Goal: Transaction & Acquisition: Download file/media

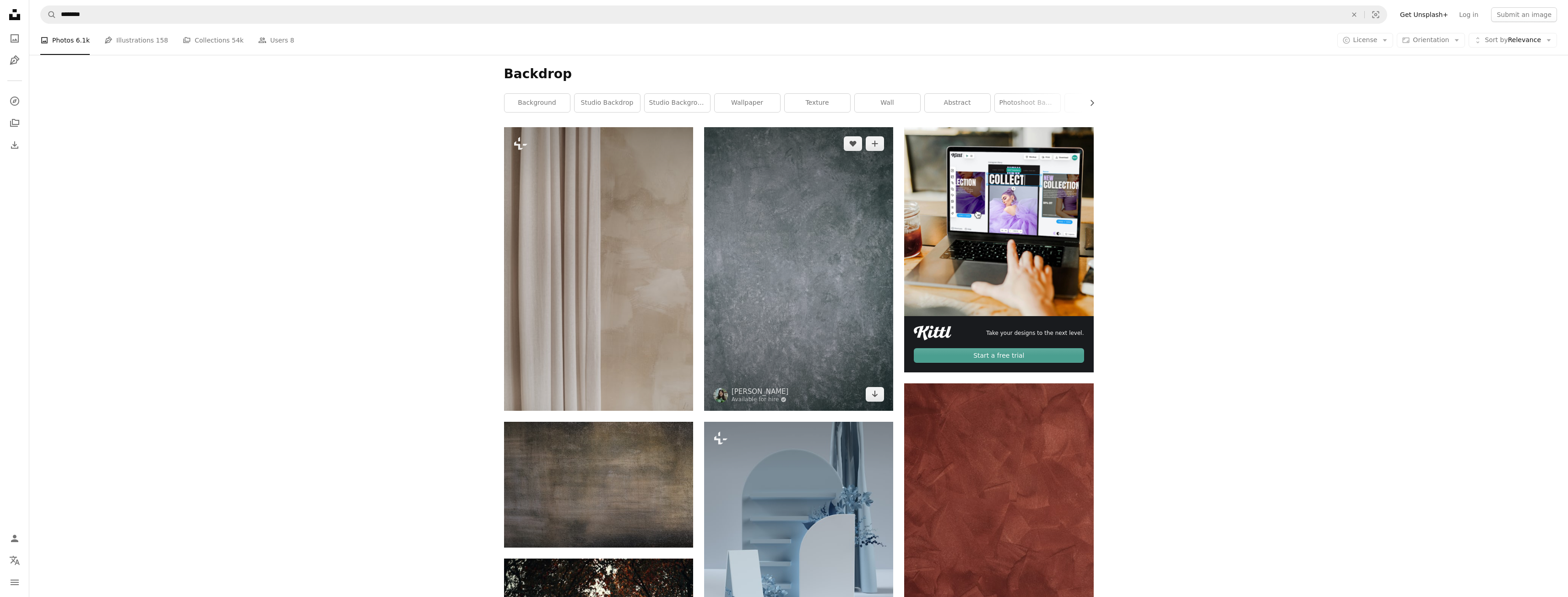
scroll to position [183, 0]
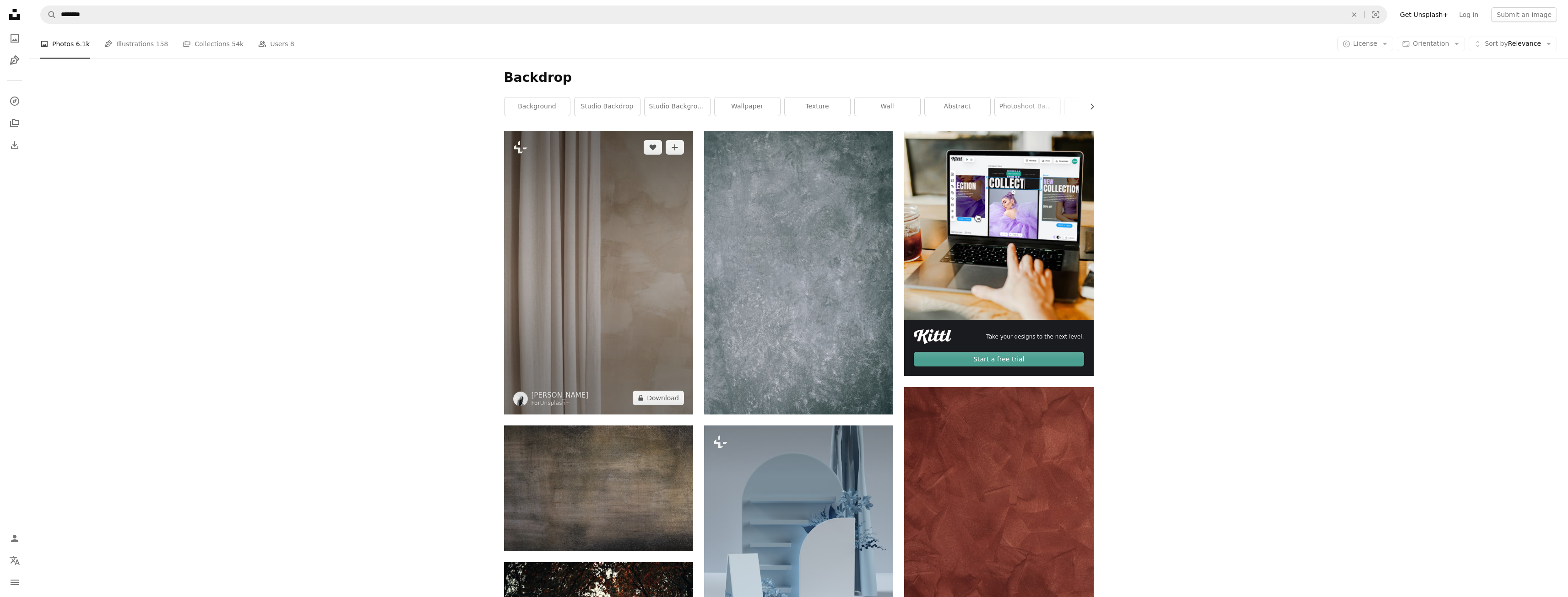
click at [598, 285] on img at bounding box center [598, 272] width 189 height 284
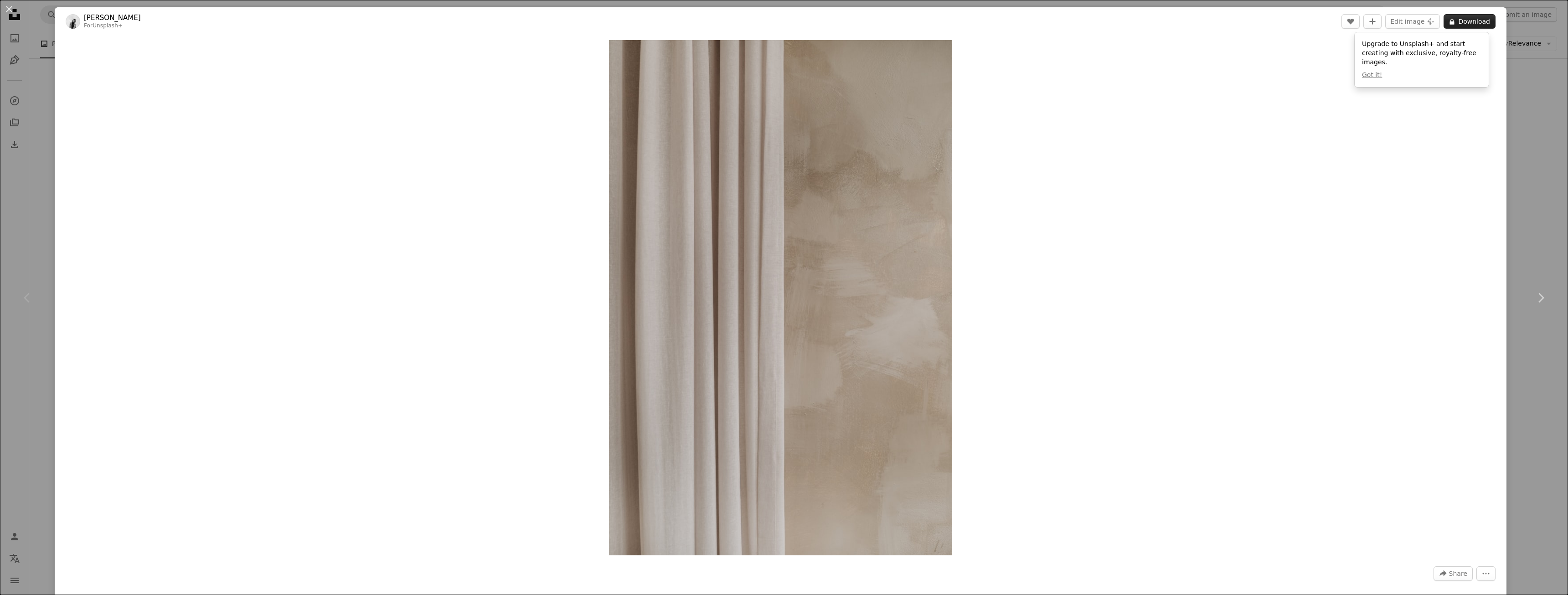
click at [1450, 17] on button "A lock Download" at bounding box center [1469, 22] width 52 height 14
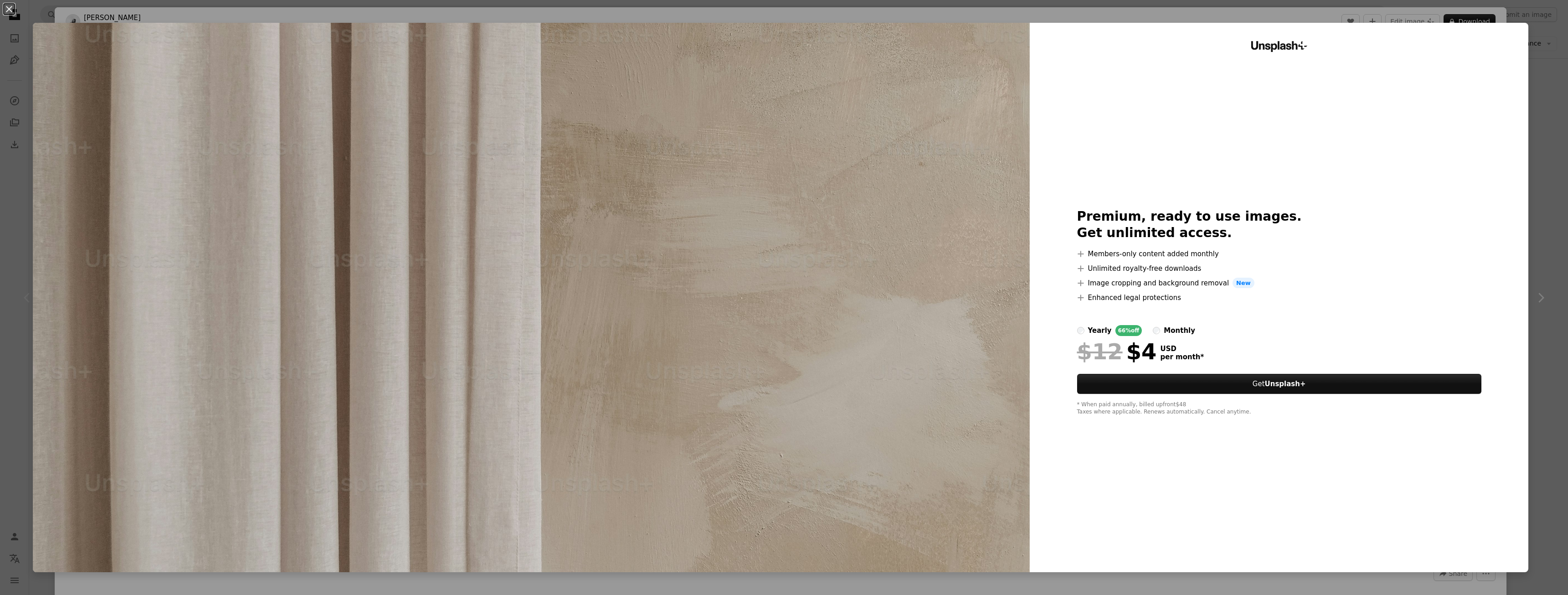
click at [1538, 23] on div "An X shape Unsplash+ Premium, ready to use images. Get unlimited access. A plus…" at bounding box center [784, 298] width 1568 height 595
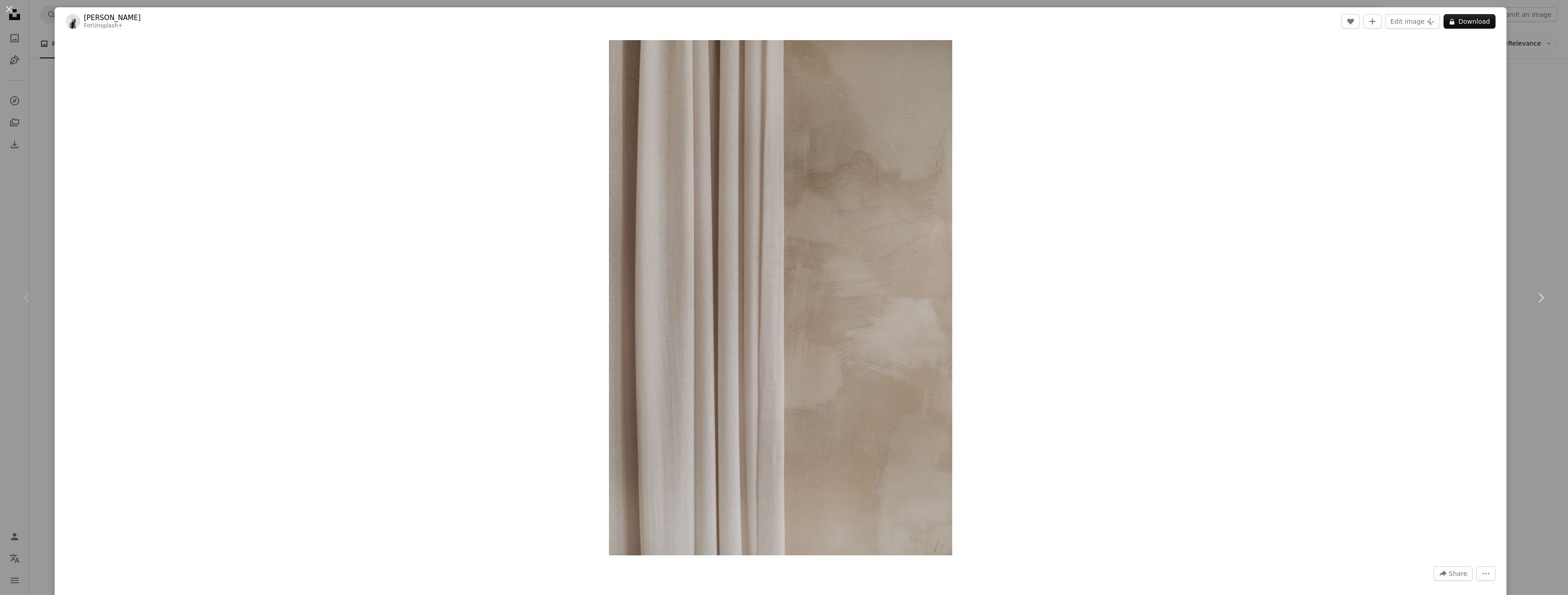
drag, startPoint x: 29, startPoint y: 54, endPoint x: 16, endPoint y: 25, distance: 31.8
click at [28, 52] on div "An X shape Chevron left Chevron right [PERSON_NAME] For Unsplash+ A heart A plu…" at bounding box center [784, 298] width 1568 height 595
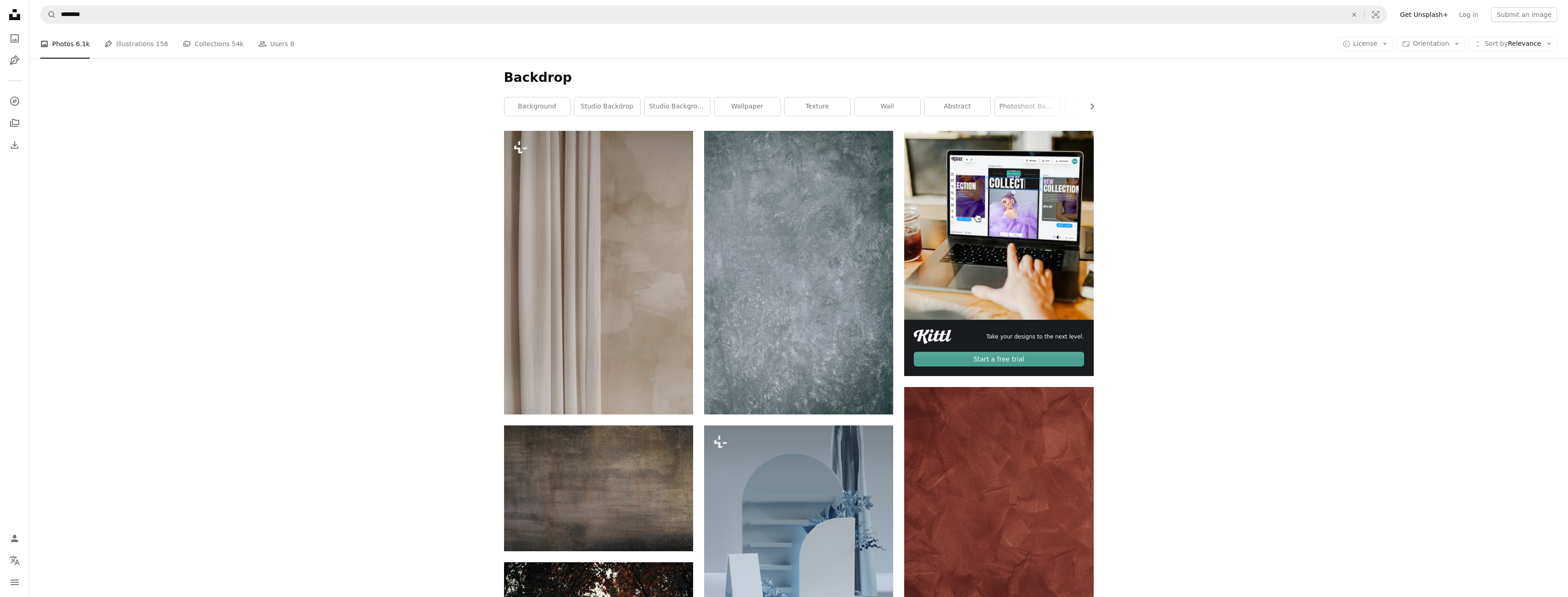
click at [1388, 36] on div "A photo Photos 6.1k Pen Tool Illustrations 158 A stack of folders Collections 5…" at bounding box center [798, 44] width 1516 height 29
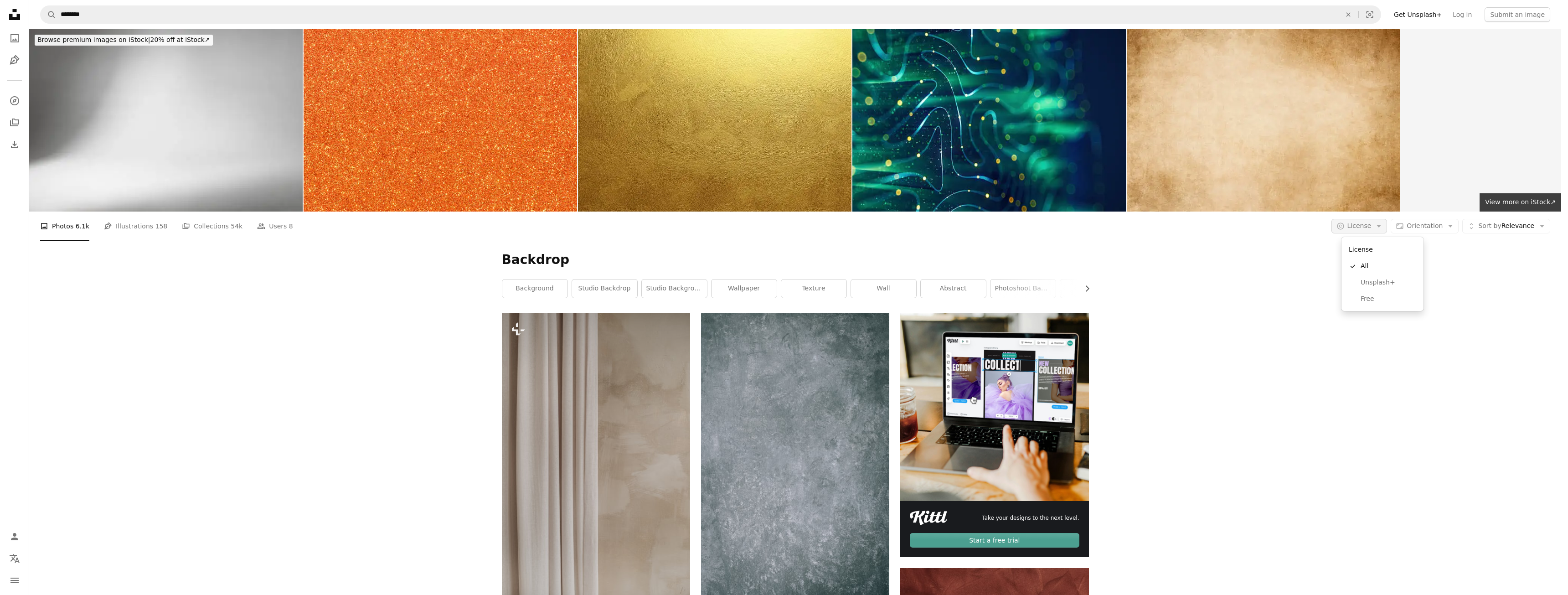
click at [1372, 222] on span "License" at bounding box center [1359, 226] width 24 height 7
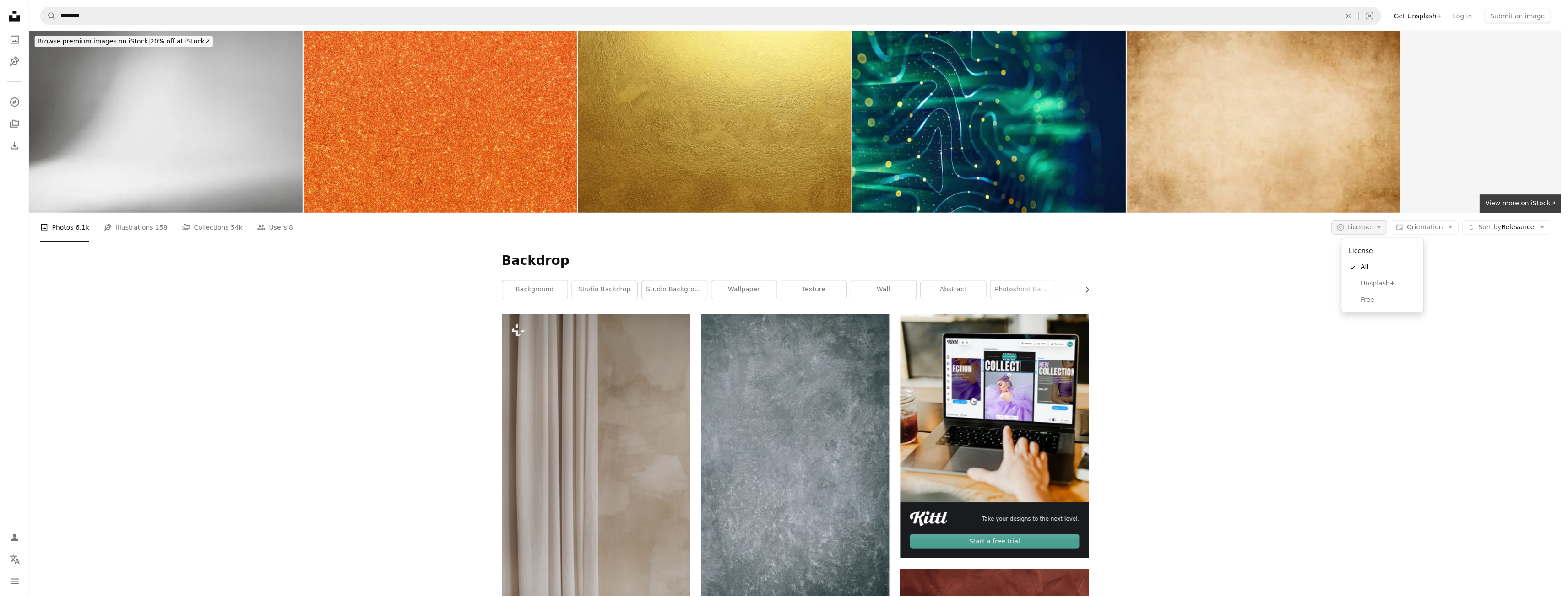
scroll to position [183, 0]
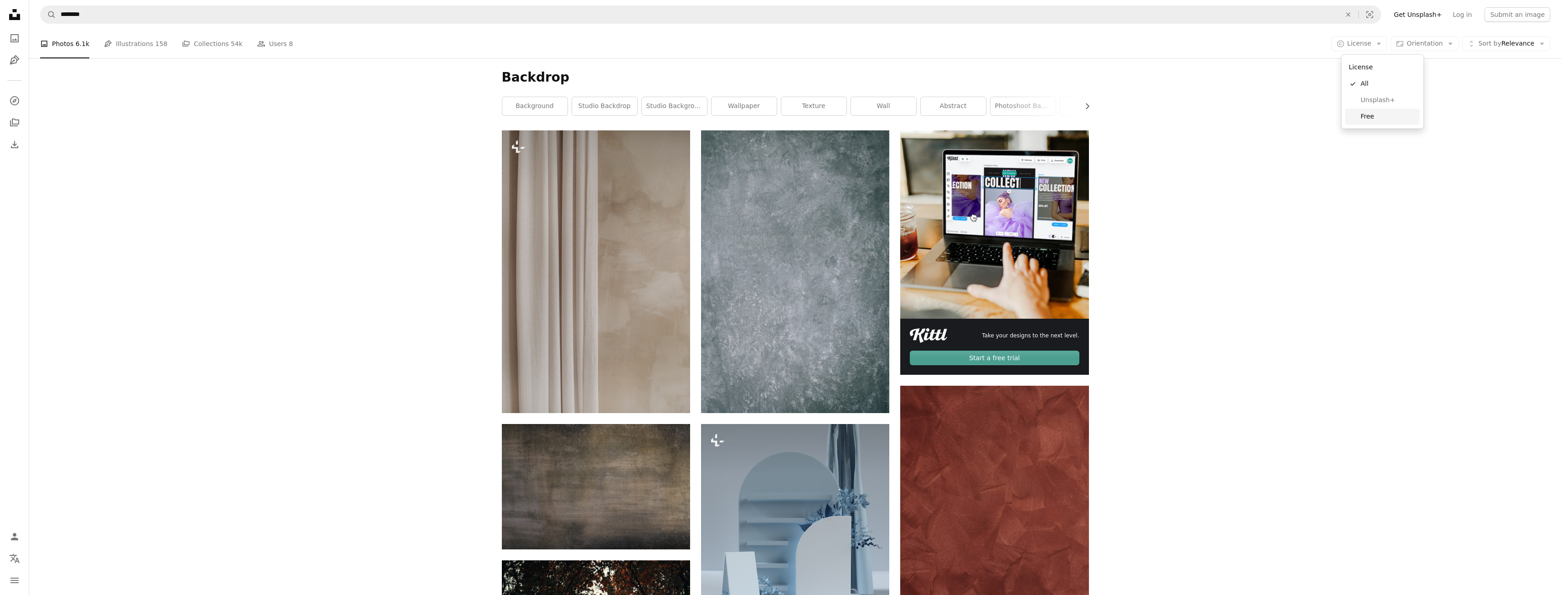
click at [1377, 115] on span "Free" at bounding box center [1389, 117] width 56 height 9
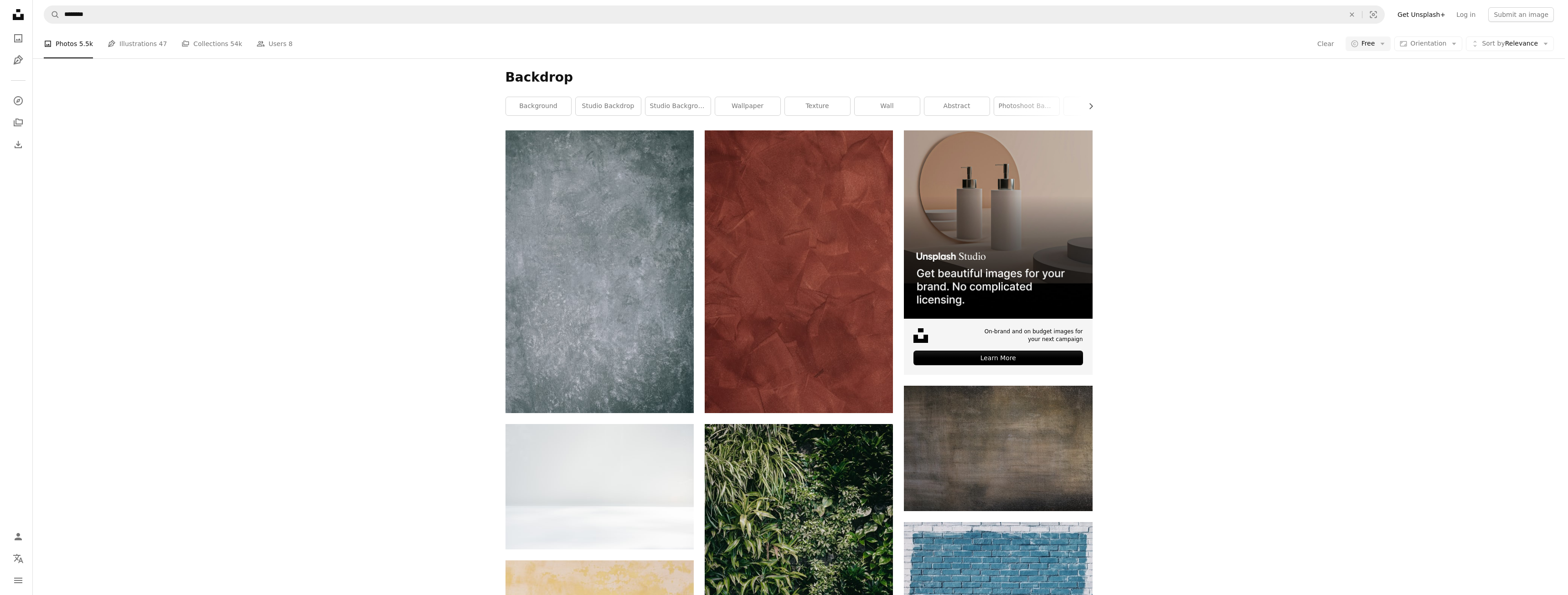
scroll to position [1660, 0]
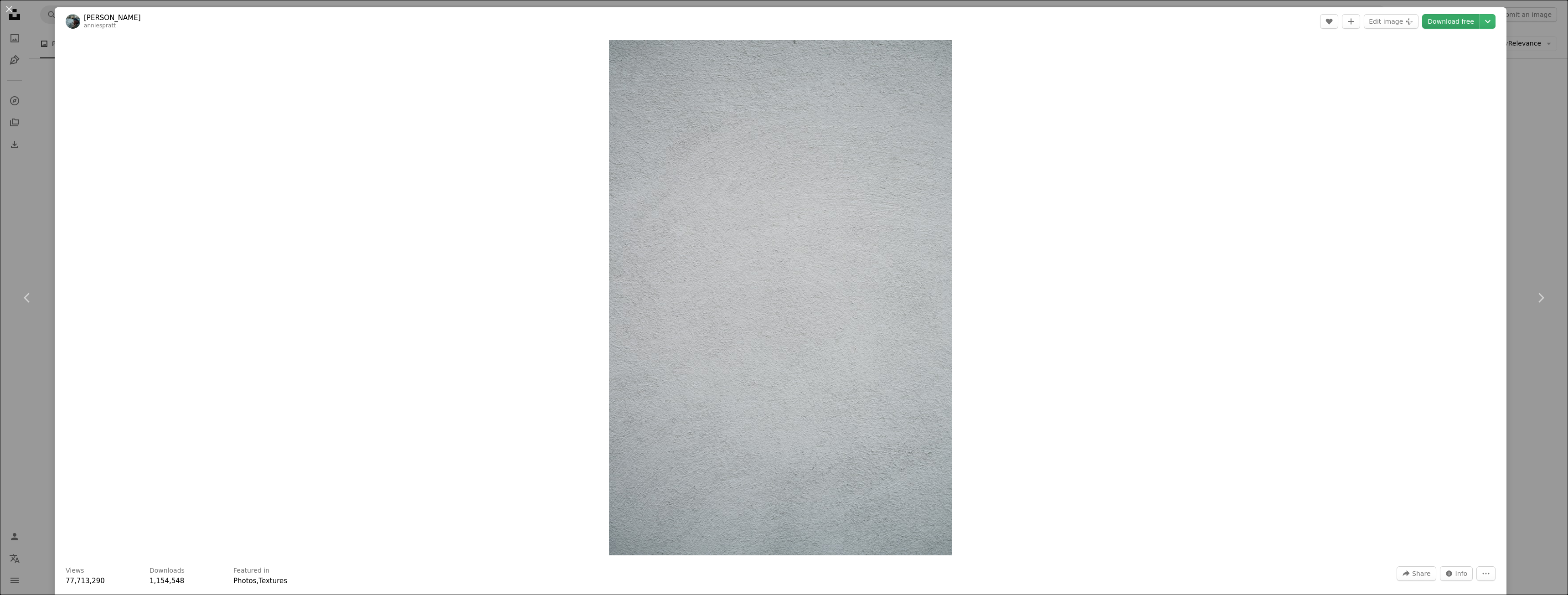
click at [1460, 25] on link "Download free" at bounding box center [1451, 22] width 58 height 14
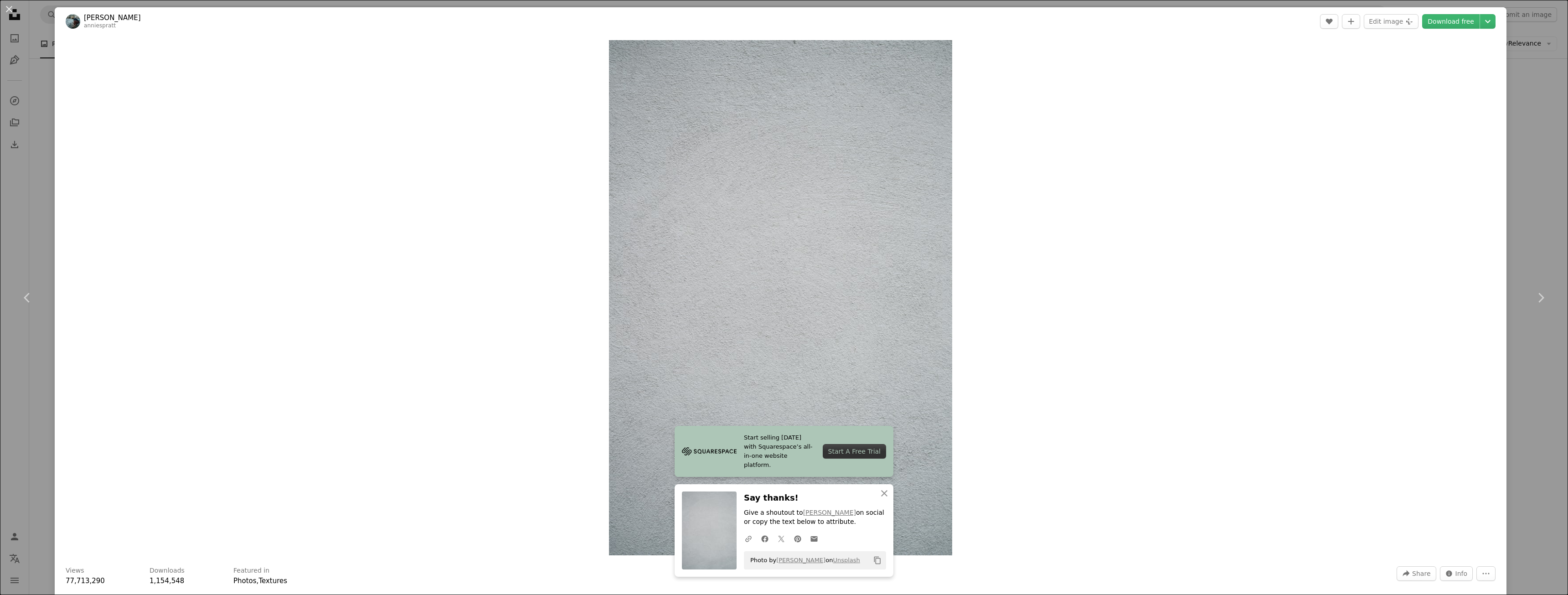
click at [1156, 52] on div "Zoom in" at bounding box center [781, 298] width 1452 height 524
